Goal: Contribute content: Contribute content

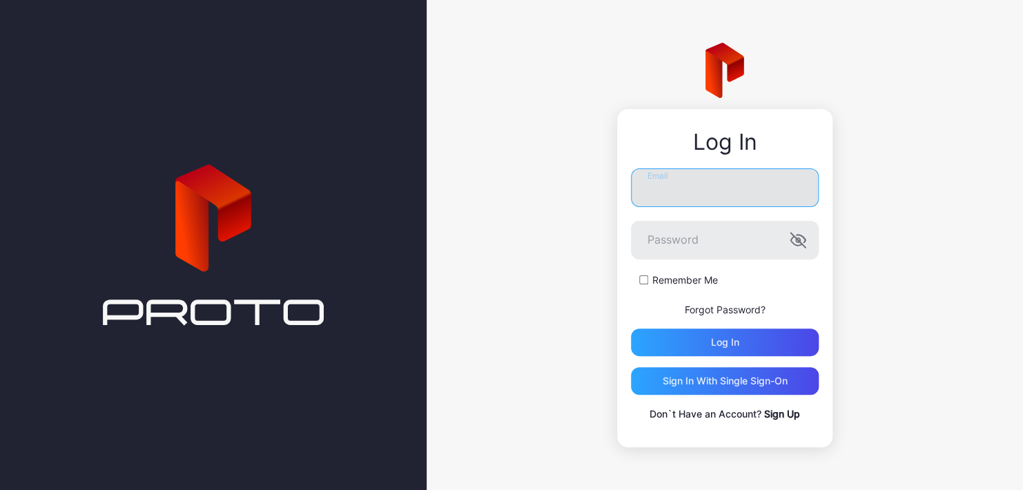
click at [638, 184] on input "Email" at bounding box center [725, 187] width 188 height 39
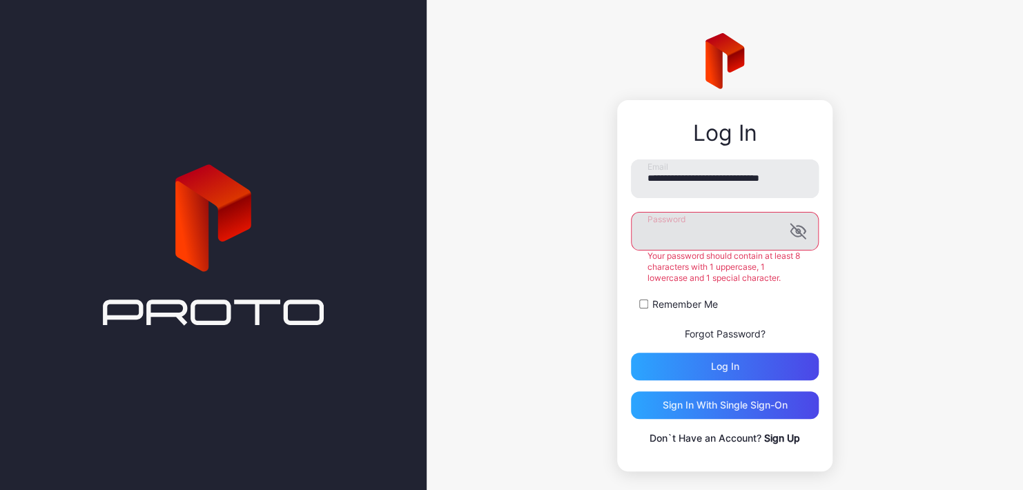
click at [801, 248] on label "Password" at bounding box center [725, 231] width 188 height 39
click at [790, 236] on icon "button" at bounding box center [795, 231] width 11 height 9
click at [631, 353] on button "Log in" at bounding box center [725, 367] width 188 height 28
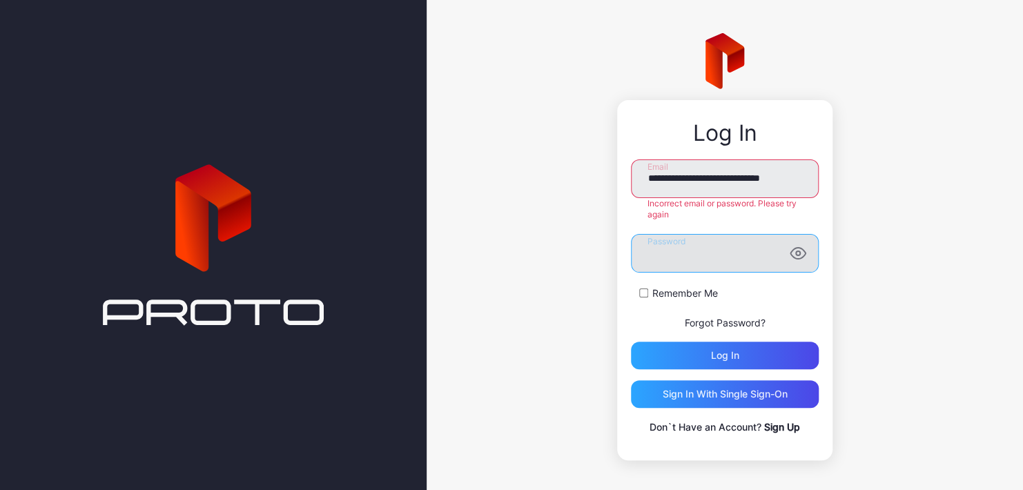
click at [631, 342] on button "Log in" at bounding box center [725, 356] width 188 height 28
click at [741, 181] on input "**********" at bounding box center [725, 178] width 188 height 39
drag, startPoint x: 713, startPoint y: 179, endPoint x: 816, endPoint y: 187, distance: 103.2
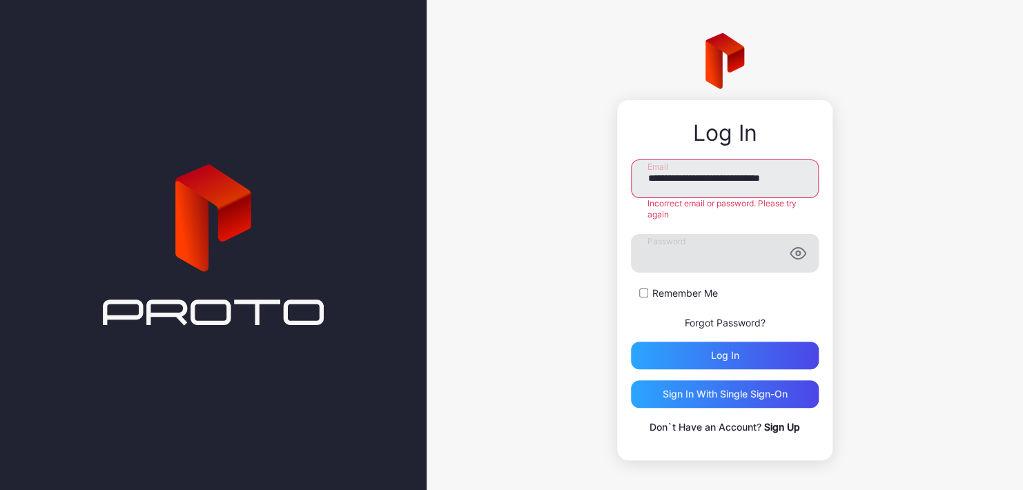
click at [816, 187] on div "**********" at bounding box center [724, 280] width 215 height 360
click at [796, 184] on input "**********" at bounding box center [725, 178] width 188 height 39
type input "*"
type input "**********"
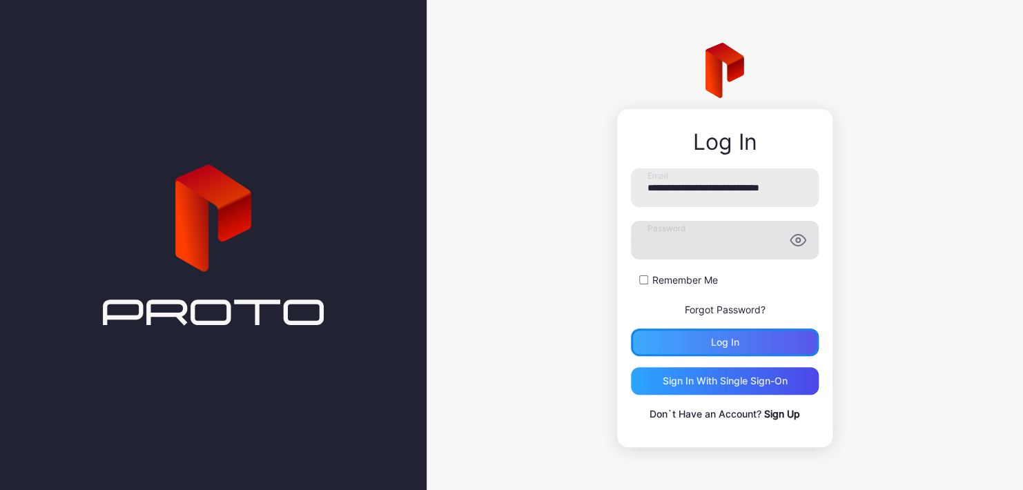
click at [701, 335] on div "Log in" at bounding box center [725, 342] width 188 height 28
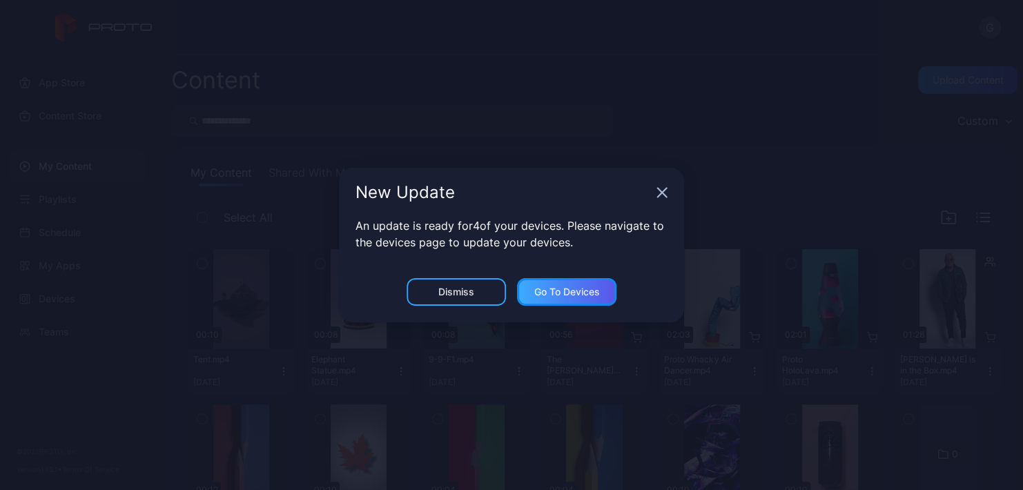
click at [556, 294] on div "Go to devices" at bounding box center [567, 291] width 66 height 11
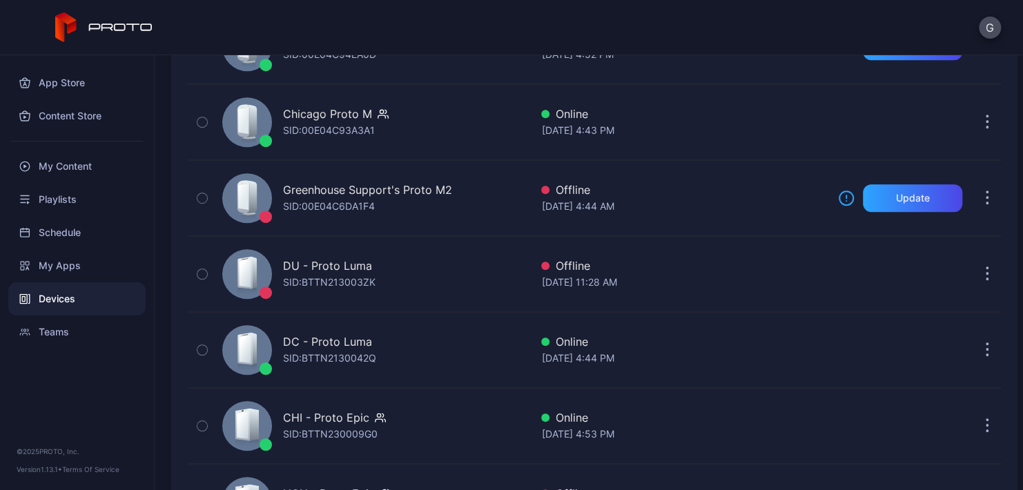
scroll to position [411, 0]
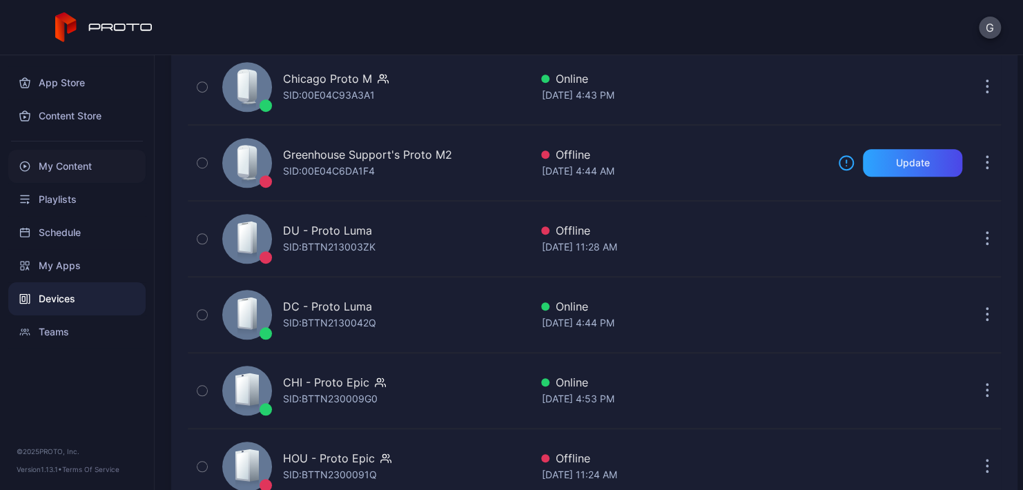
click at [84, 153] on div "My Content" at bounding box center [76, 166] width 137 height 33
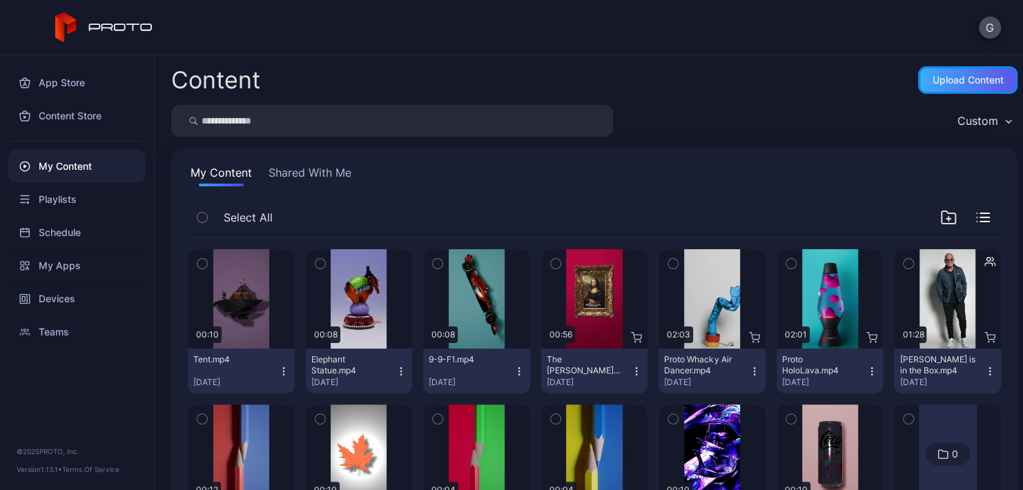
click at [932, 78] on div "Upload Content" at bounding box center [967, 80] width 71 height 11
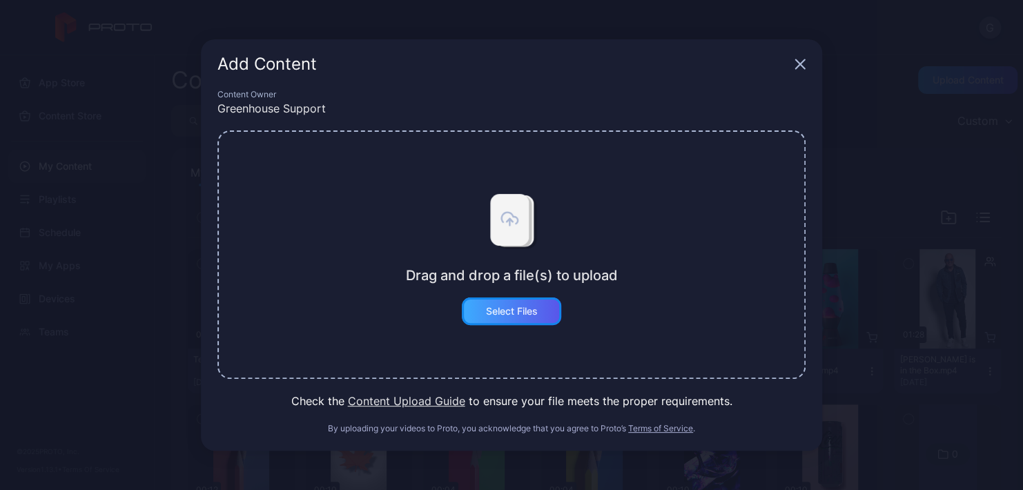
click at [484, 316] on div "Select Files" at bounding box center [511, 311] width 99 height 28
click at [465, 230] on div "Drag and drop a file(s) to upload Select Files" at bounding box center [512, 254] width 212 height 141
click at [511, 316] on div "Select Files" at bounding box center [512, 311] width 52 height 11
click at [517, 230] on icon at bounding box center [509, 214] width 39 height 52
click at [792, 70] on div "Add Content" at bounding box center [511, 64] width 621 height 50
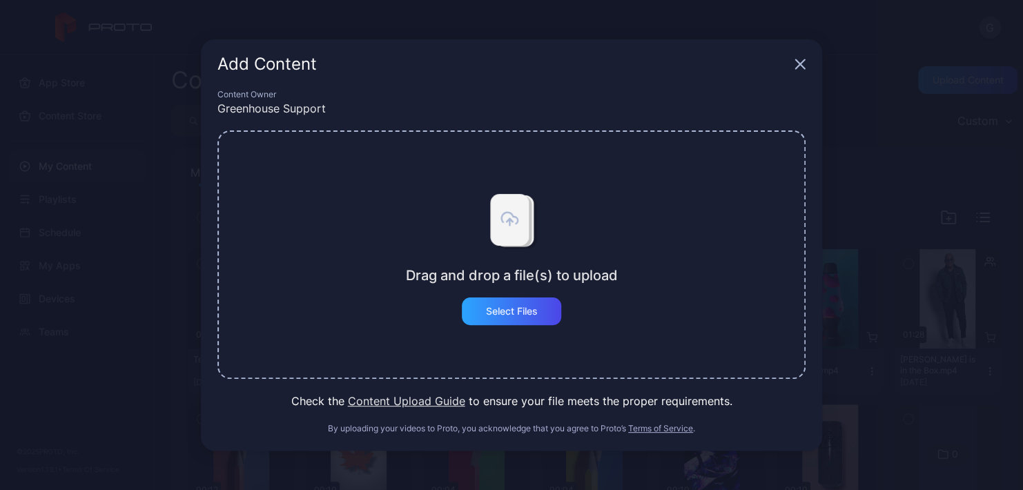
click at [794, 67] on icon "button" at bounding box center [799, 64] width 11 height 11
